Goal: Task Accomplishment & Management: Complete application form

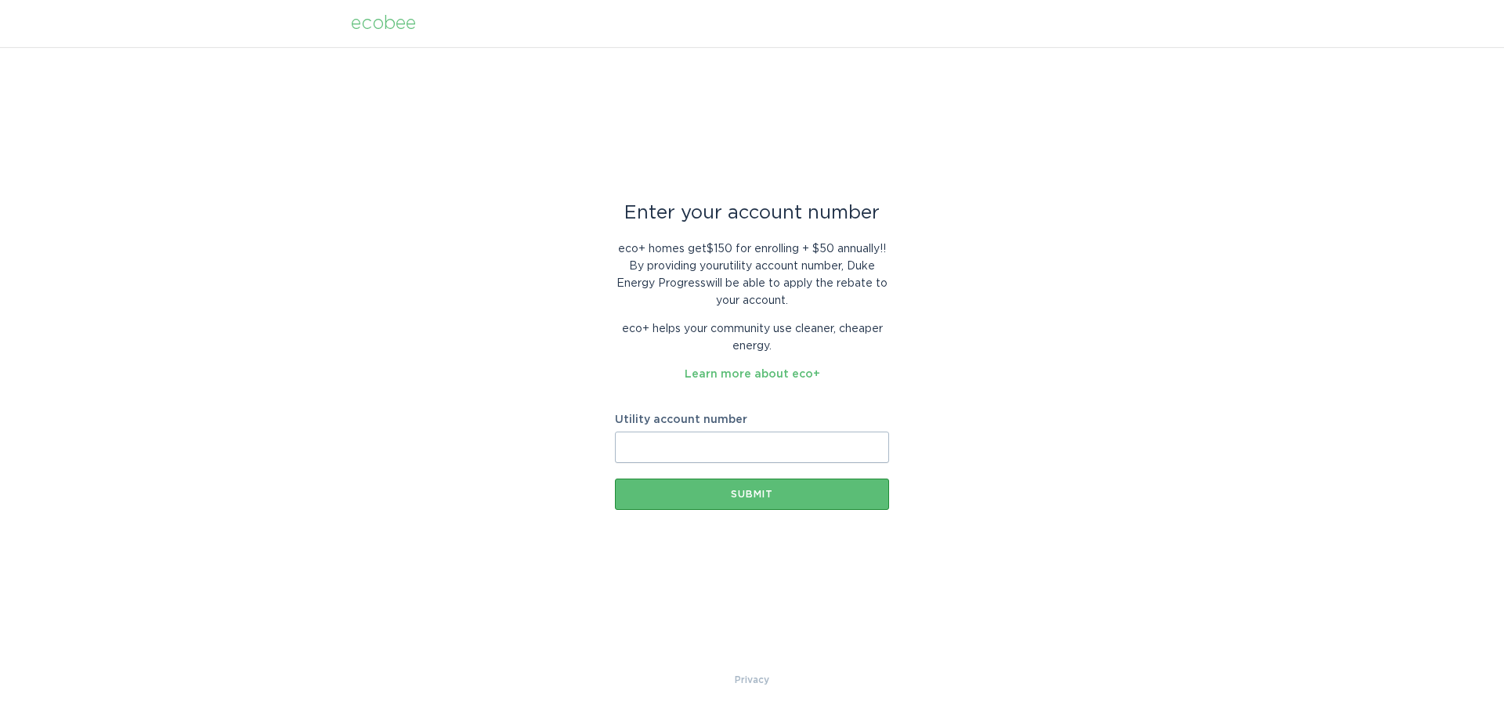
click at [747, 447] on input "Utility account number" at bounding box center [752, 447] width 274 height 31
type input "4478039807"
click at [797, 497] on div "Submit" at bounding box center [752, 494] width 259 height 9
